Goal: Information Seeking & Learning: Check status

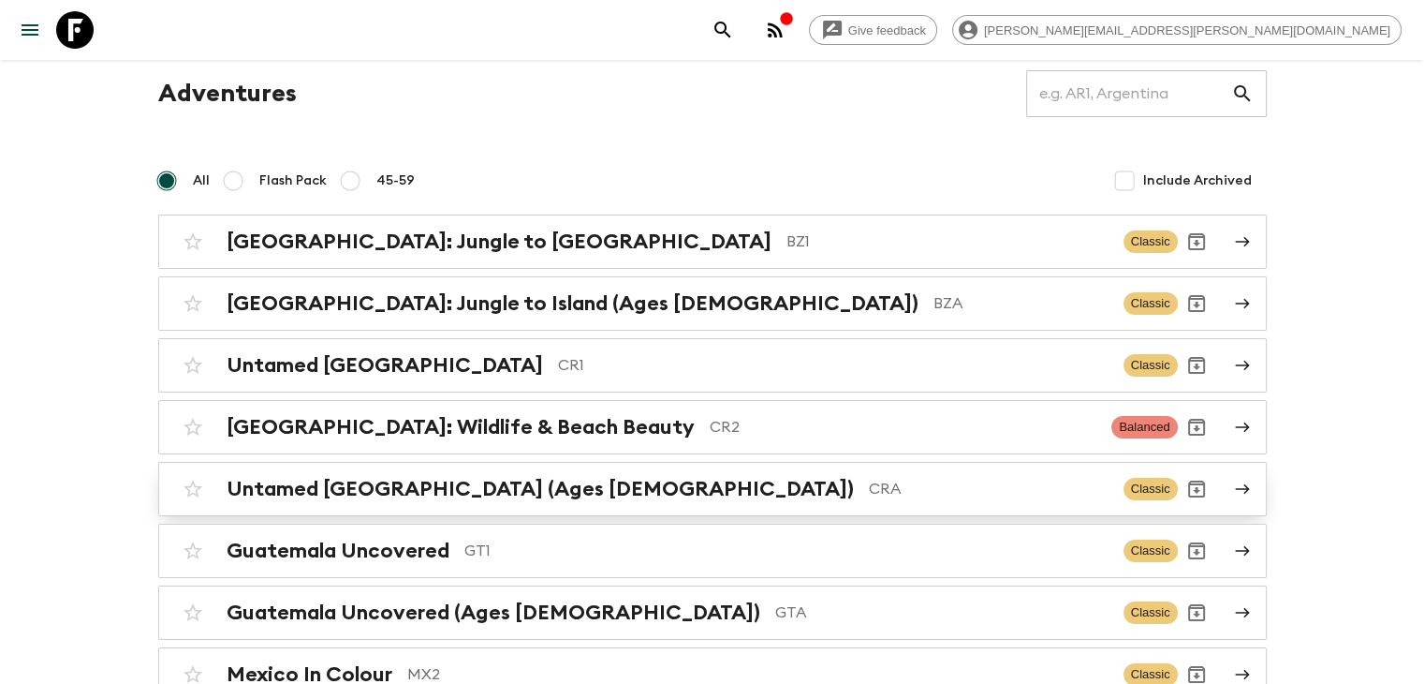
scroll to position [94, 0]
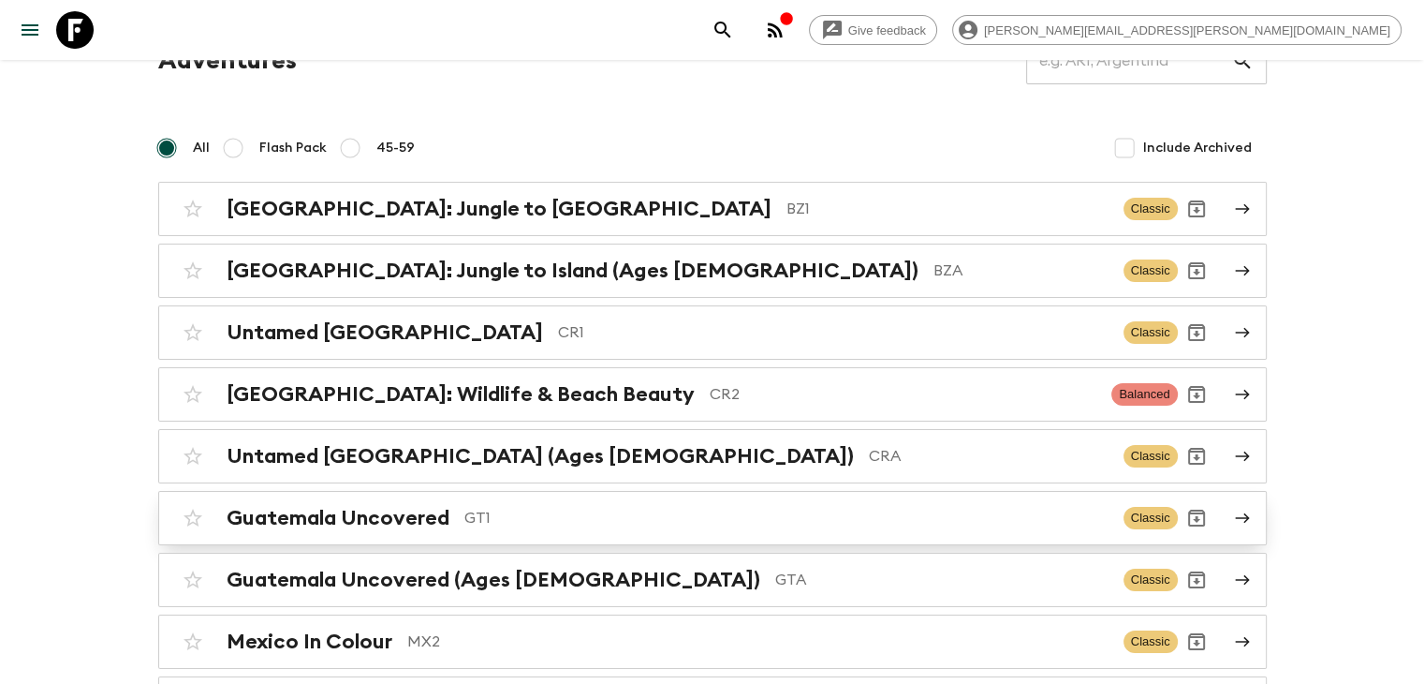
click at [461, 529] on div "Guatemala Uncovered GT1 Classic" at bounding box center [676, 517] width 1004 height 37
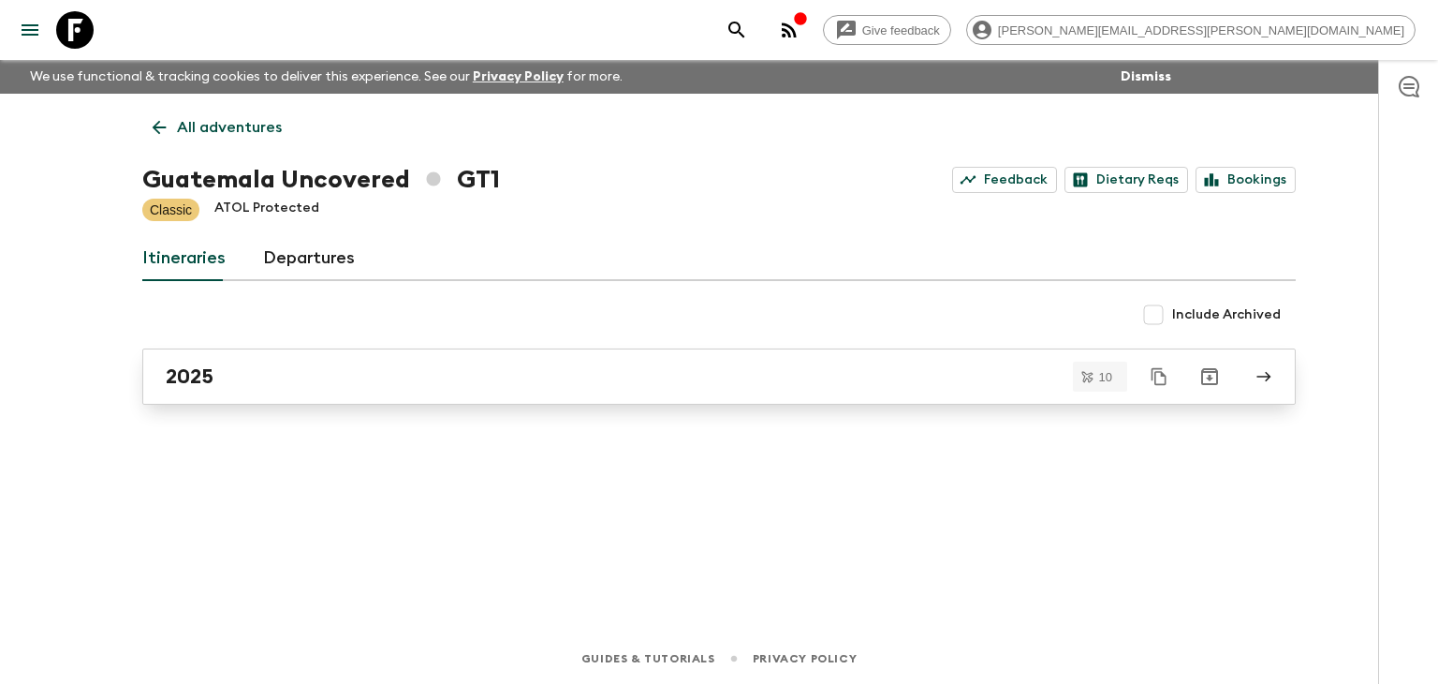
click at [241, 389] on link "2025" at bounding box center [719, 376] width 1154 height 56
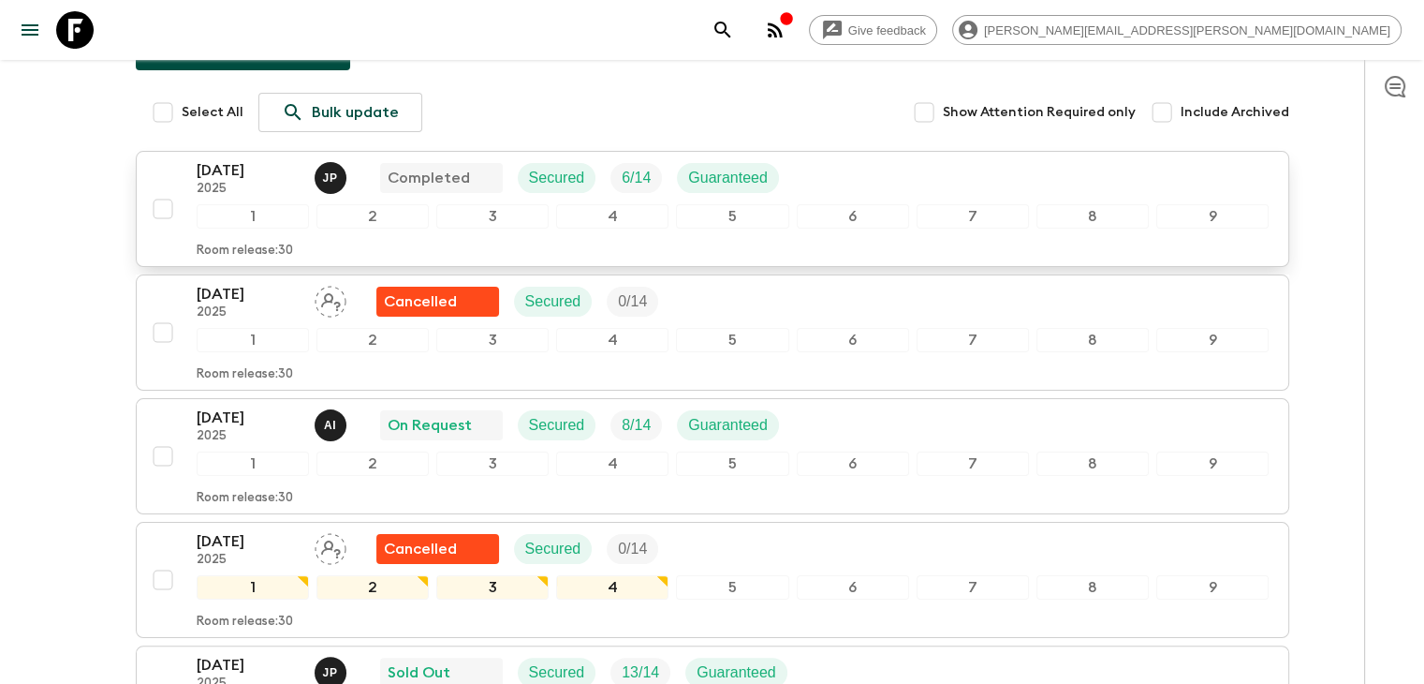
scroll to position [281, 0]
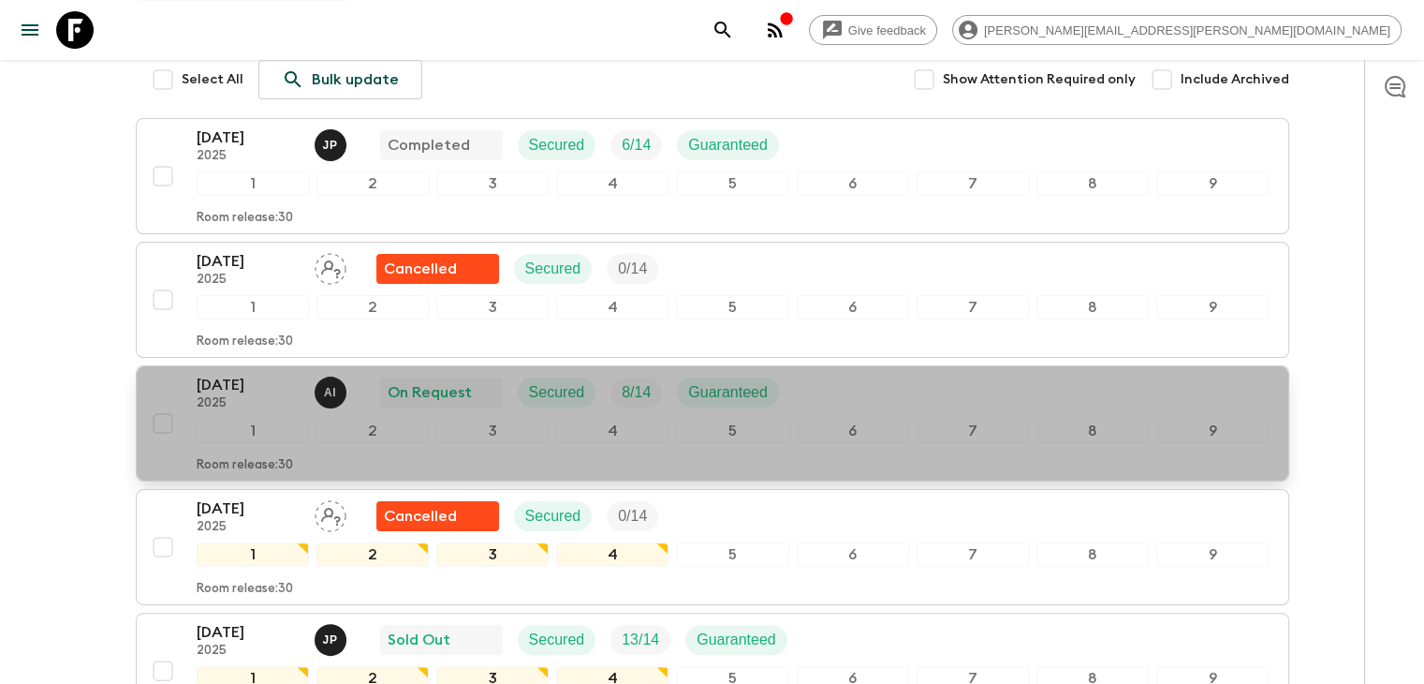
click at [258, 390] on p "[DATE]" at bounding box center [248, 385] width 103 height 22
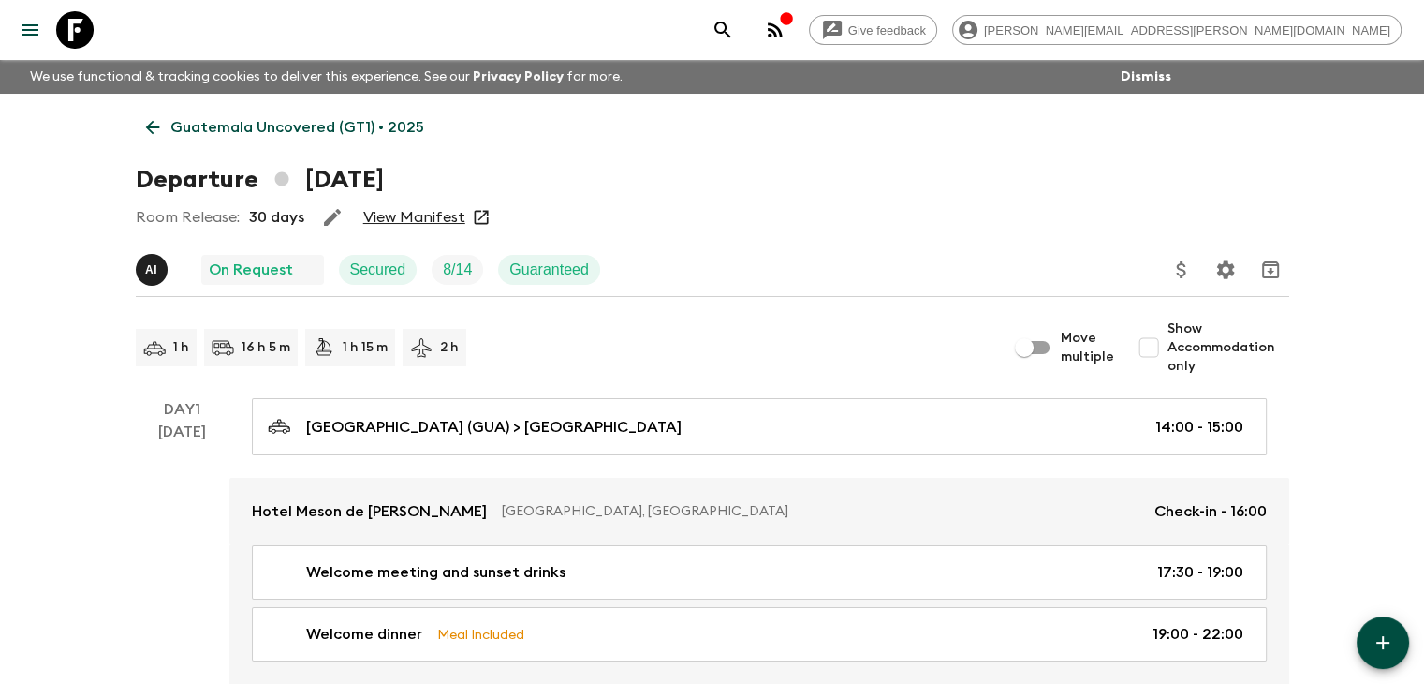
click at [428, 214] on link "View Manifest" at bounding box center [414, 217] width 102 height 19
click at [155, 123] on icon at bounding box center [152, 127] width 21 height 21
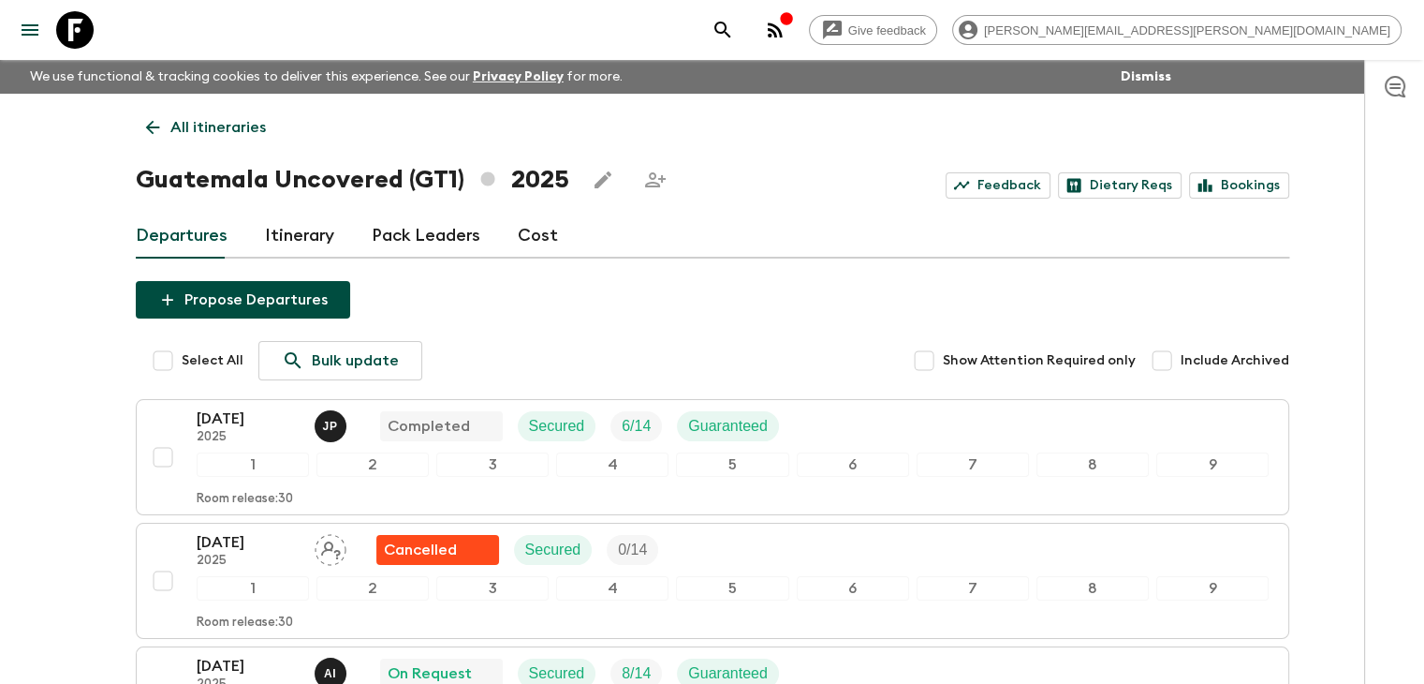
click at [138, 137] on link "All itineraries" at bounding box center [206, 127] width 140 height 37
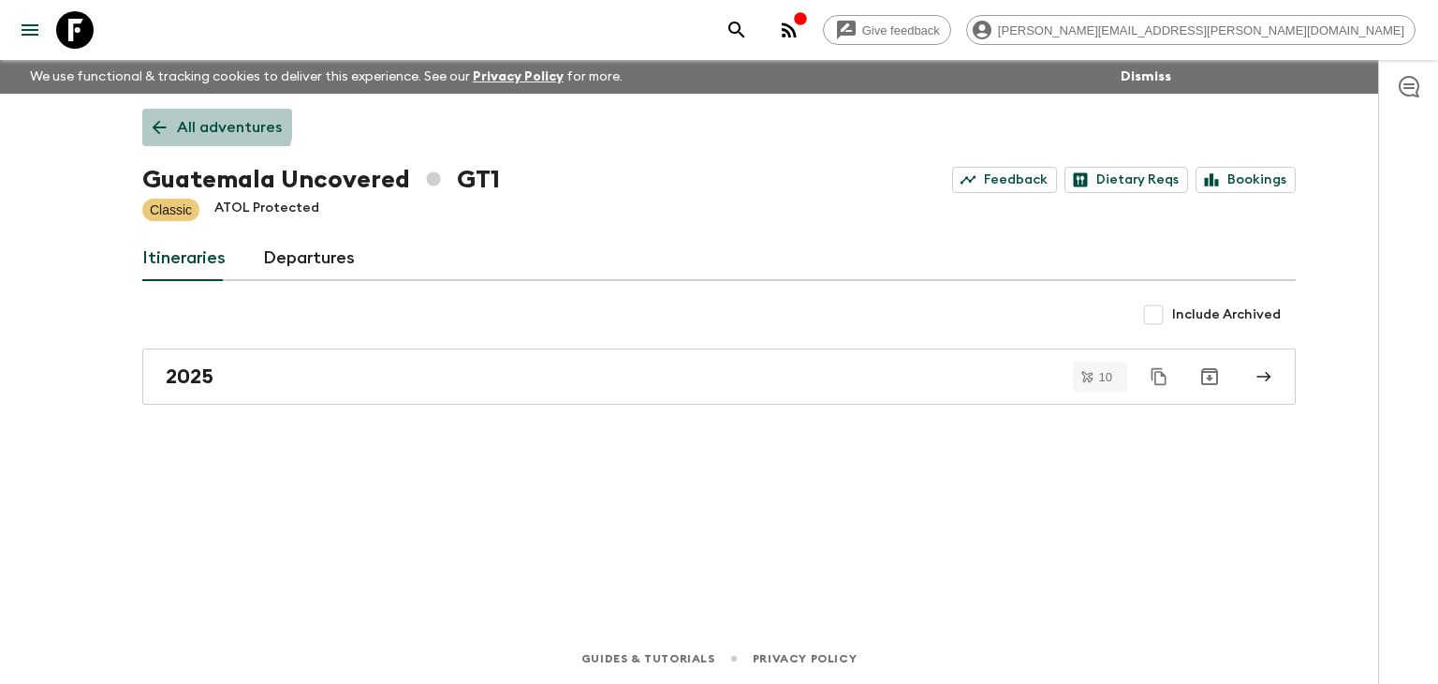
click at [154, 110] on link "All adventures" at bounding box center [217, 127] width 150 height 37
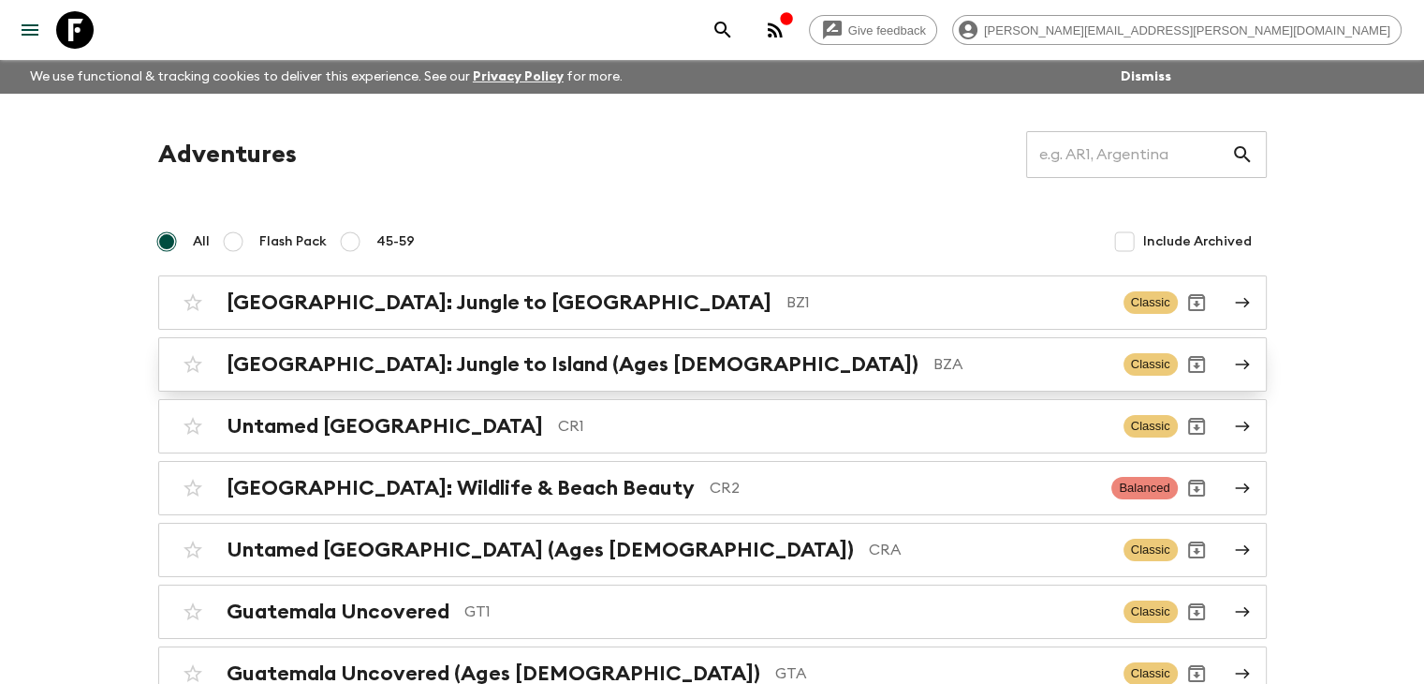
scroll to position [94, 0]
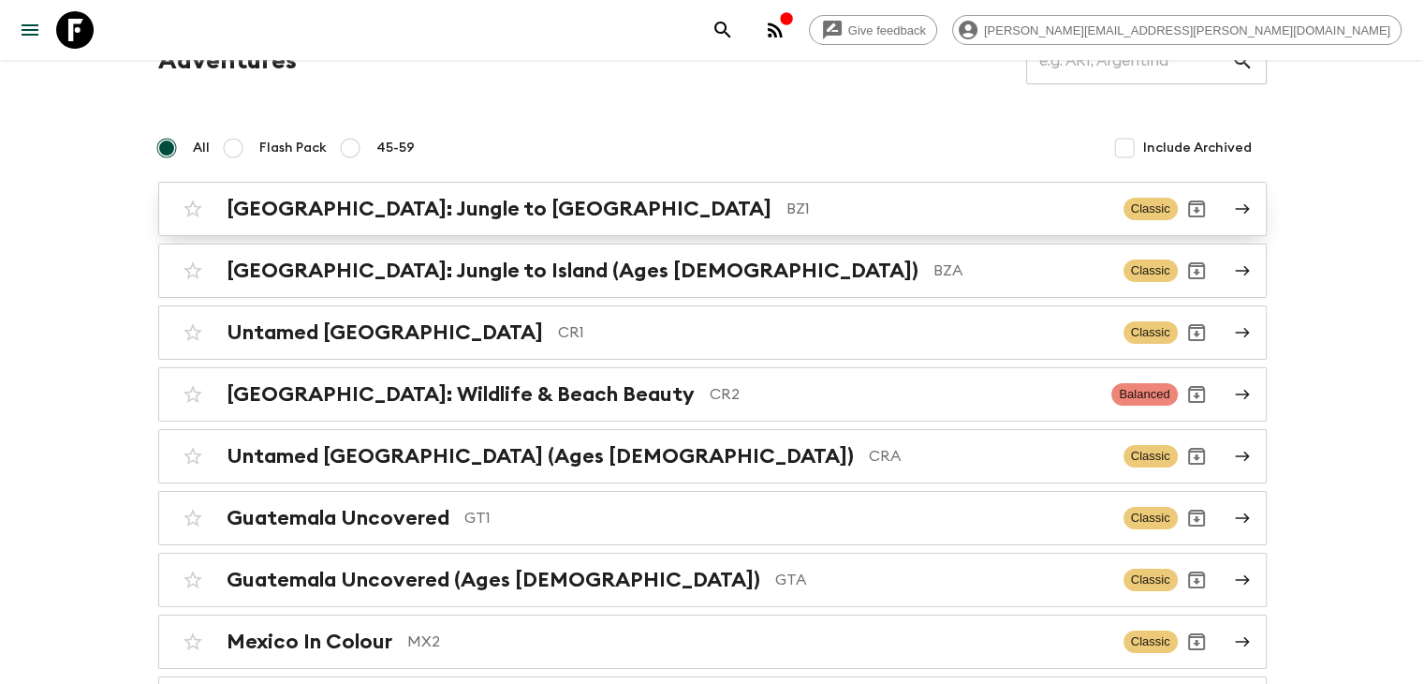
click at [458, 199] on div "[GEOGRAPHIC_DATA]: Jungle to Island BZ1" at bounding box center [668, 209] width 882 height 24
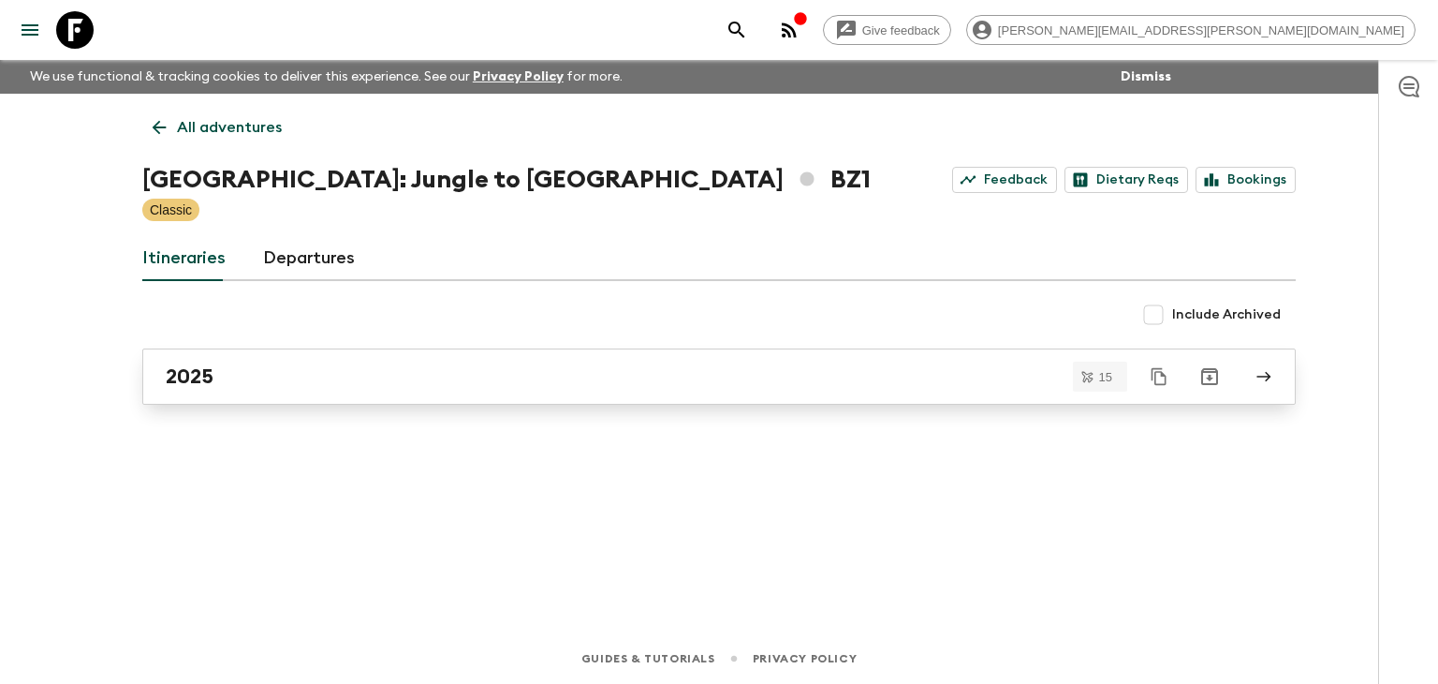
click at [434, 383] on div "2025" at bounding box center [701, 376] width 1071 height 24
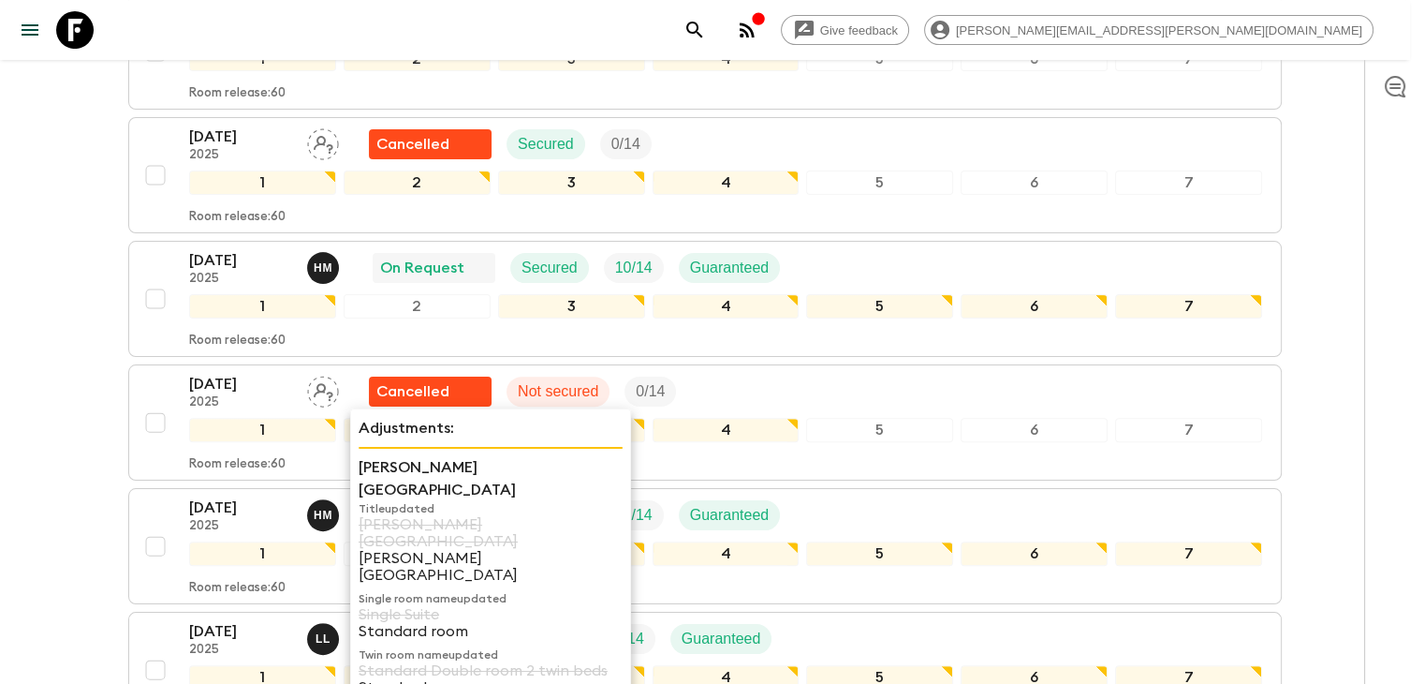
scroll to position [562, 0]
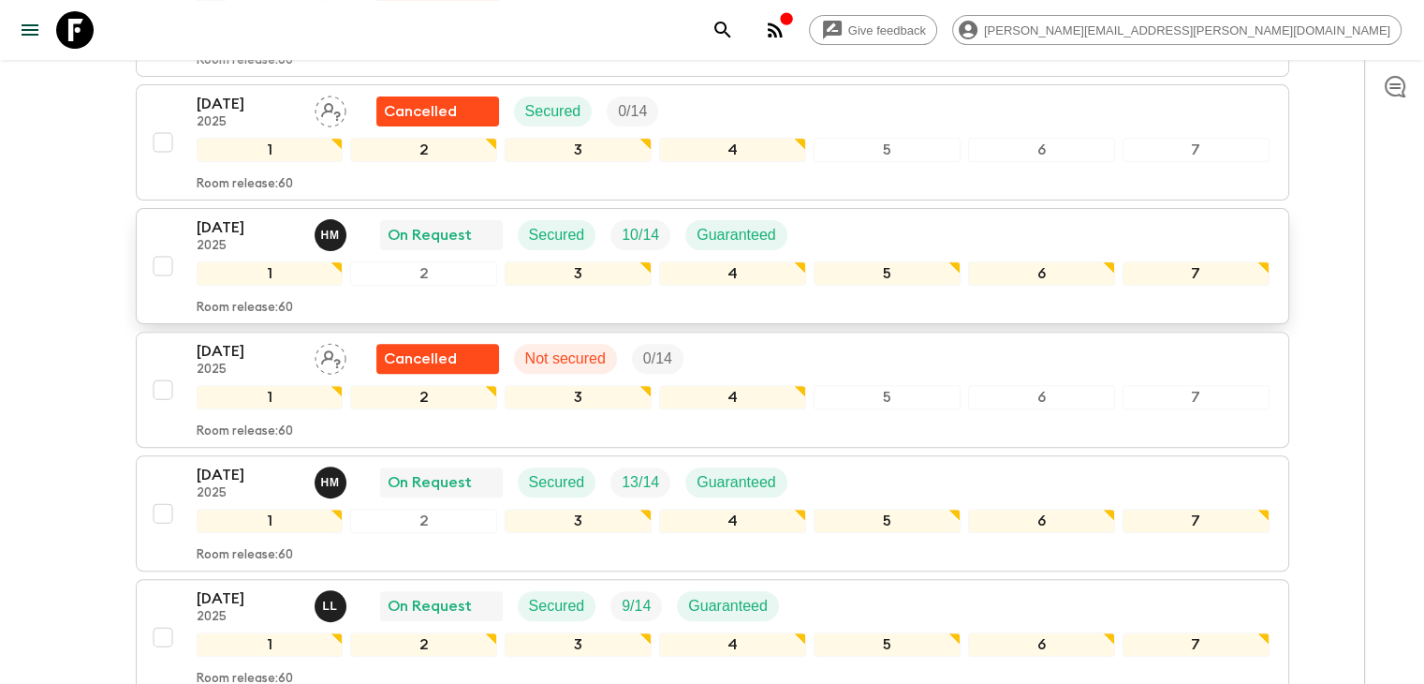
click at [232, 219] on p "[DATE]" at bounding box center [248, 227] width 103 height 22
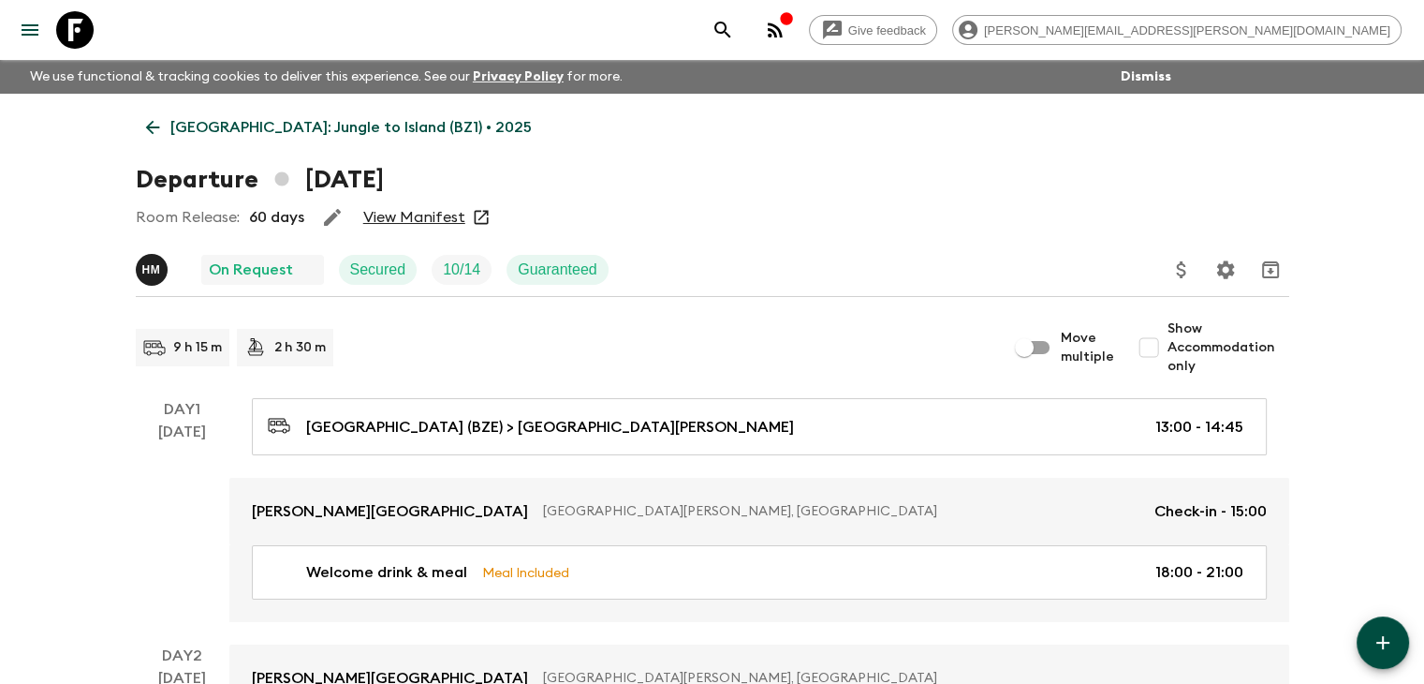
click at [384, 212] on link "View Manifest" at bounding box center [414, 217] width 102 height 19
